Goal: Navigation & Orientation: Find specific page/section

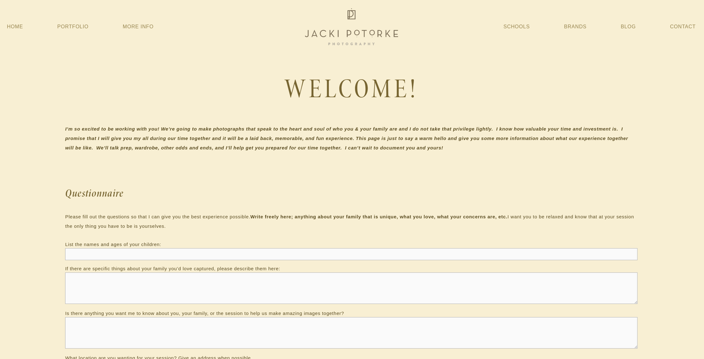
scroll to position [0, 1]
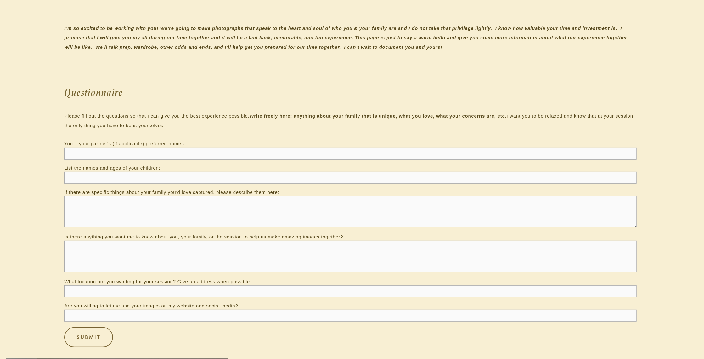
scroll to position [84, 2]
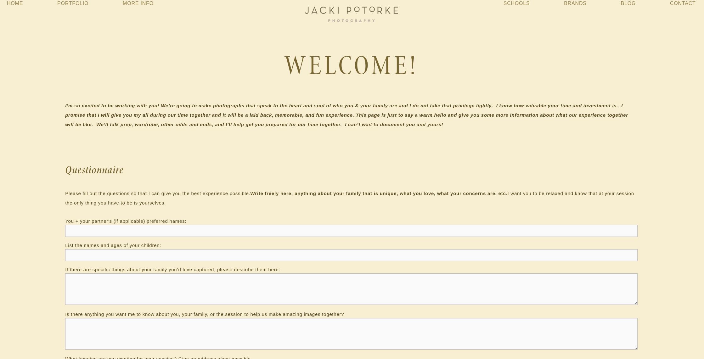
scroll to position [23, 1]
